Goal: Task Accomplishment & Management: Use online tool/utility

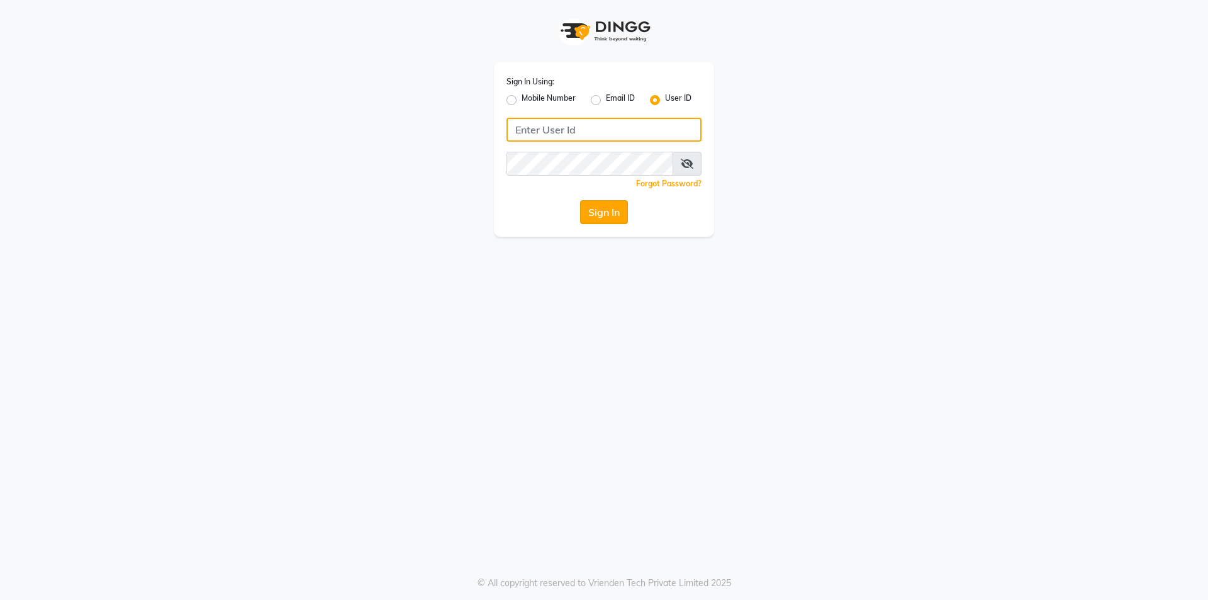
type input "trendsfamily"
click at [620, 211] on button "Sign In" at bounding box center [604, 212] width 48 height 24
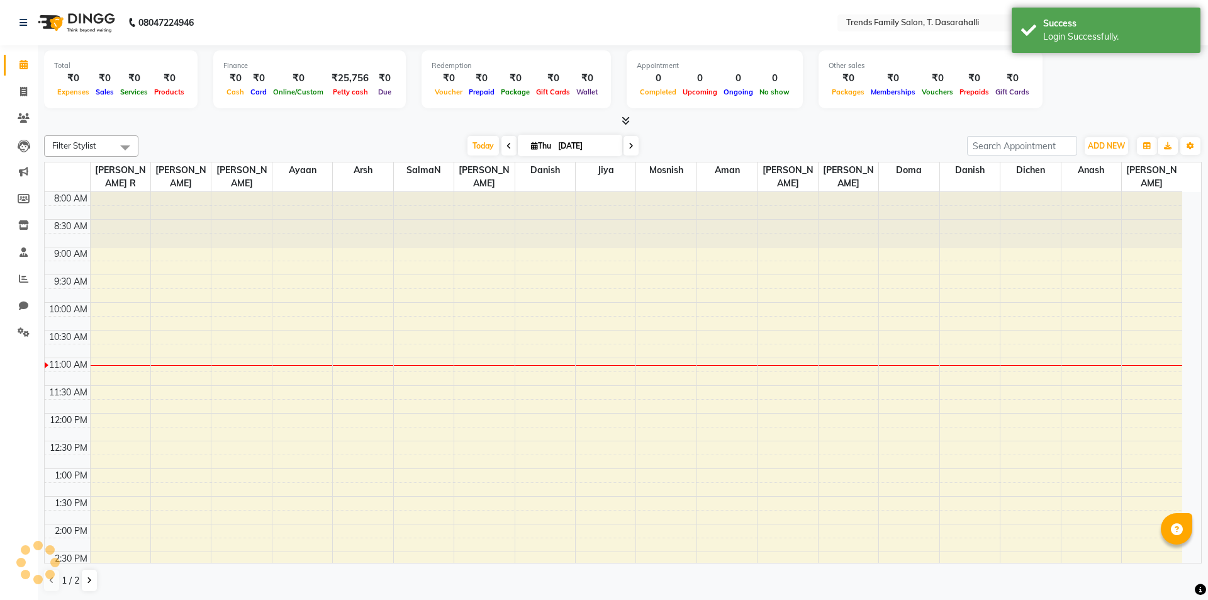
select select "en"
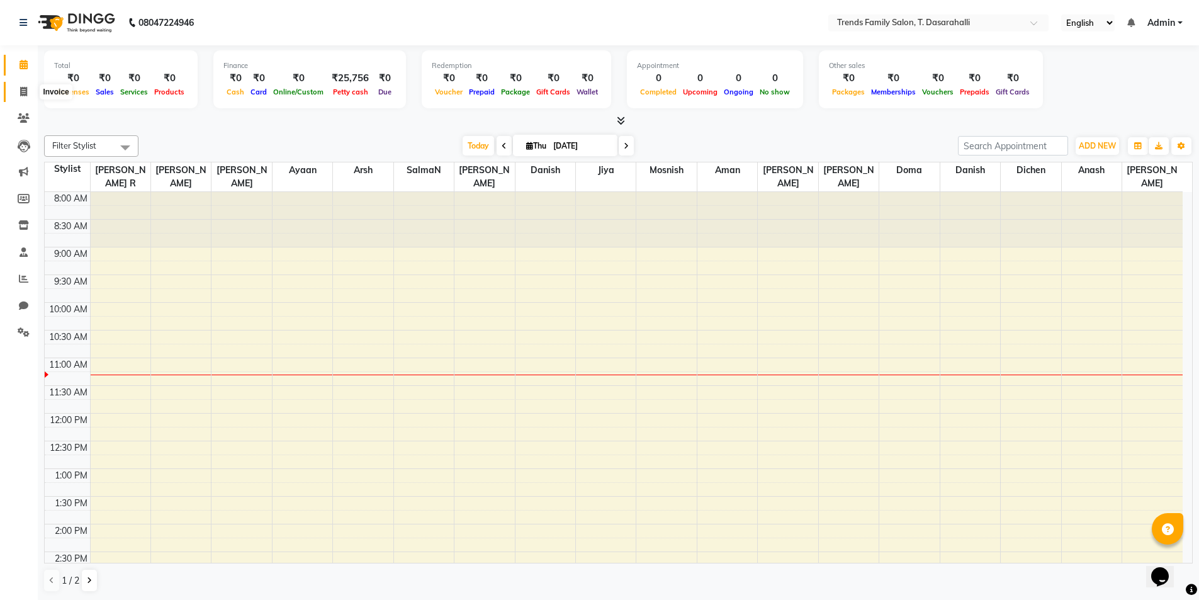
click at [21, 87] on icon at bounding box center [23, 91] width 7 height 9
select select "8481"
select select "service"
